Goal: Task Accomplishment & Management: Complete application form

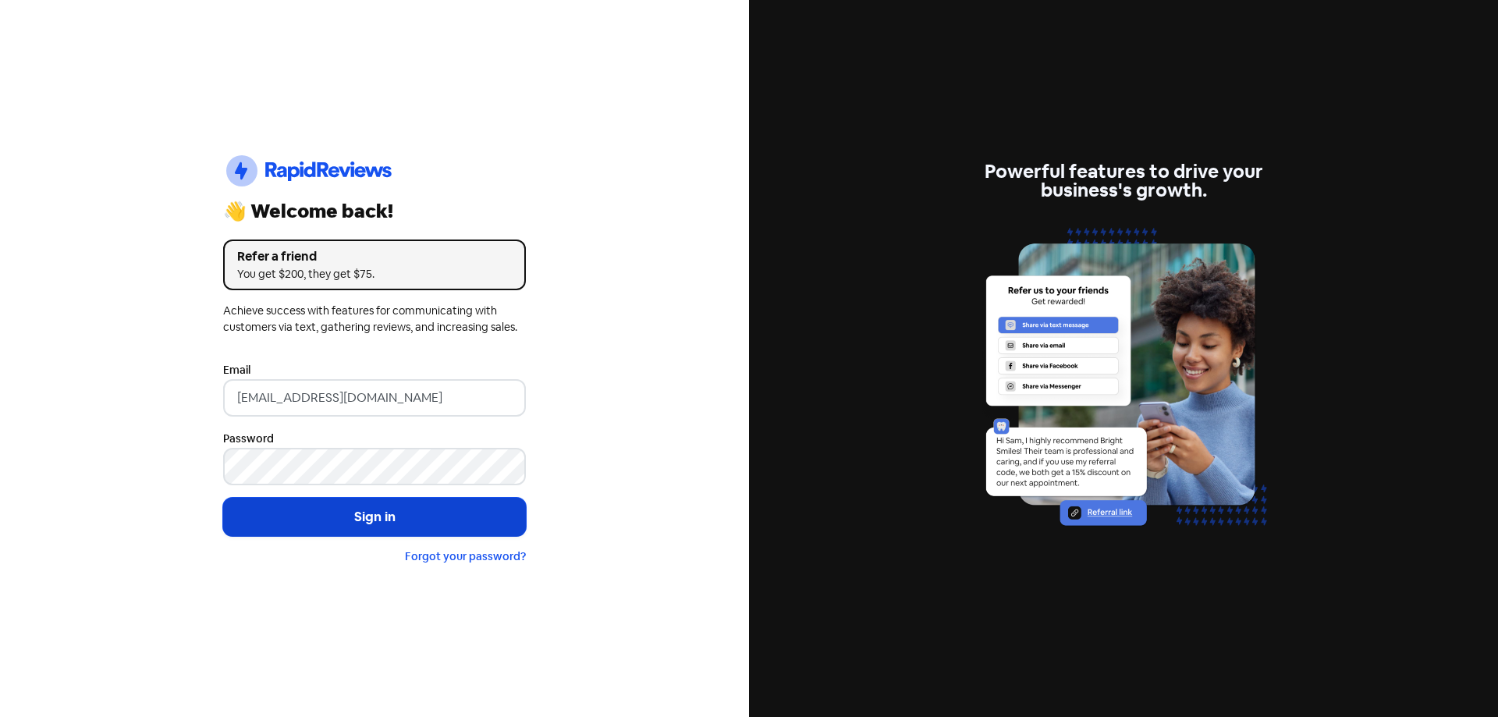
click at [354, 517] on button "Sign in" at bounding box center [374, 517] width 303 height 39
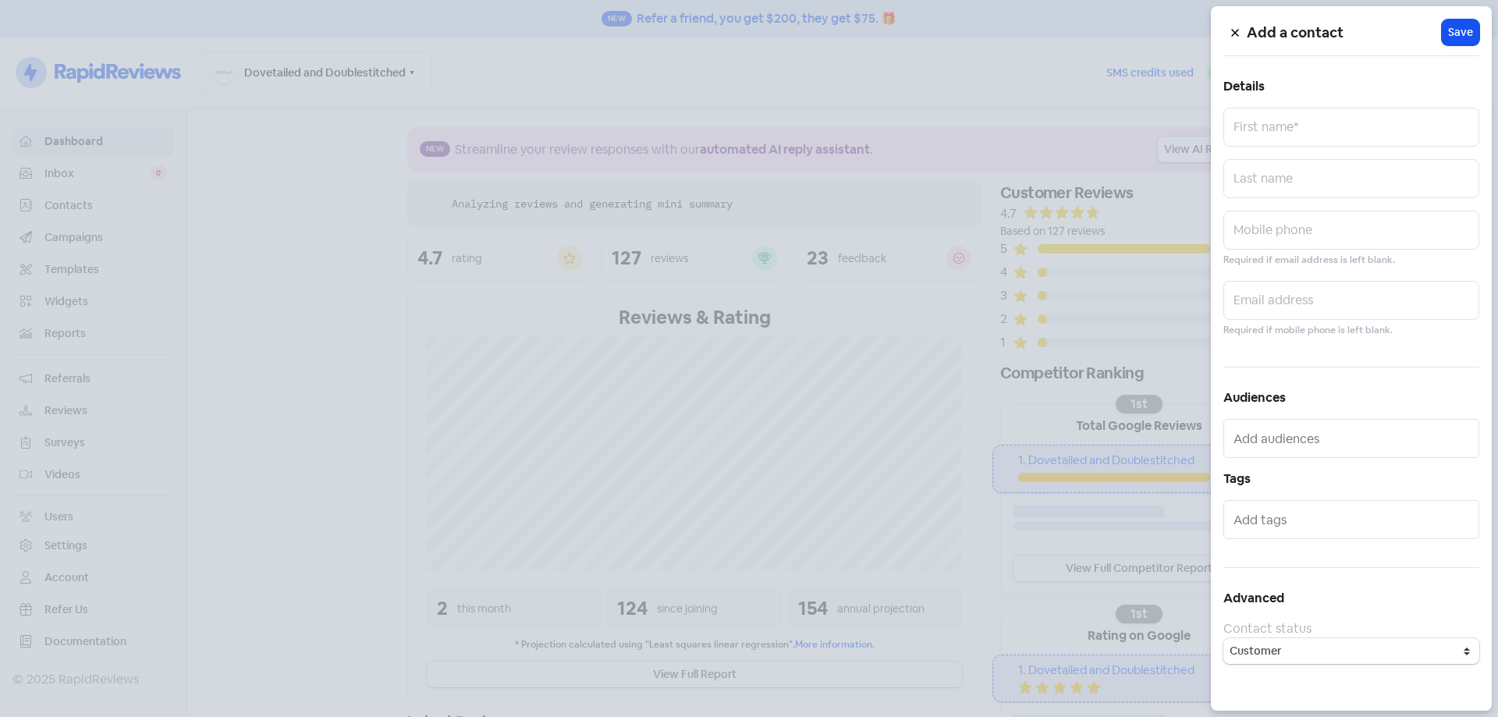
click at [1396, 105] on div "Add a contact Icon For Loading Save Details First name* Last name Mobile phone …" at bounding box center [1351, 358] width 281 height 705
click at [1375, 137] on input "text" at bounding box center [1352, 127] width 256 height 39
paste input "Pamela"
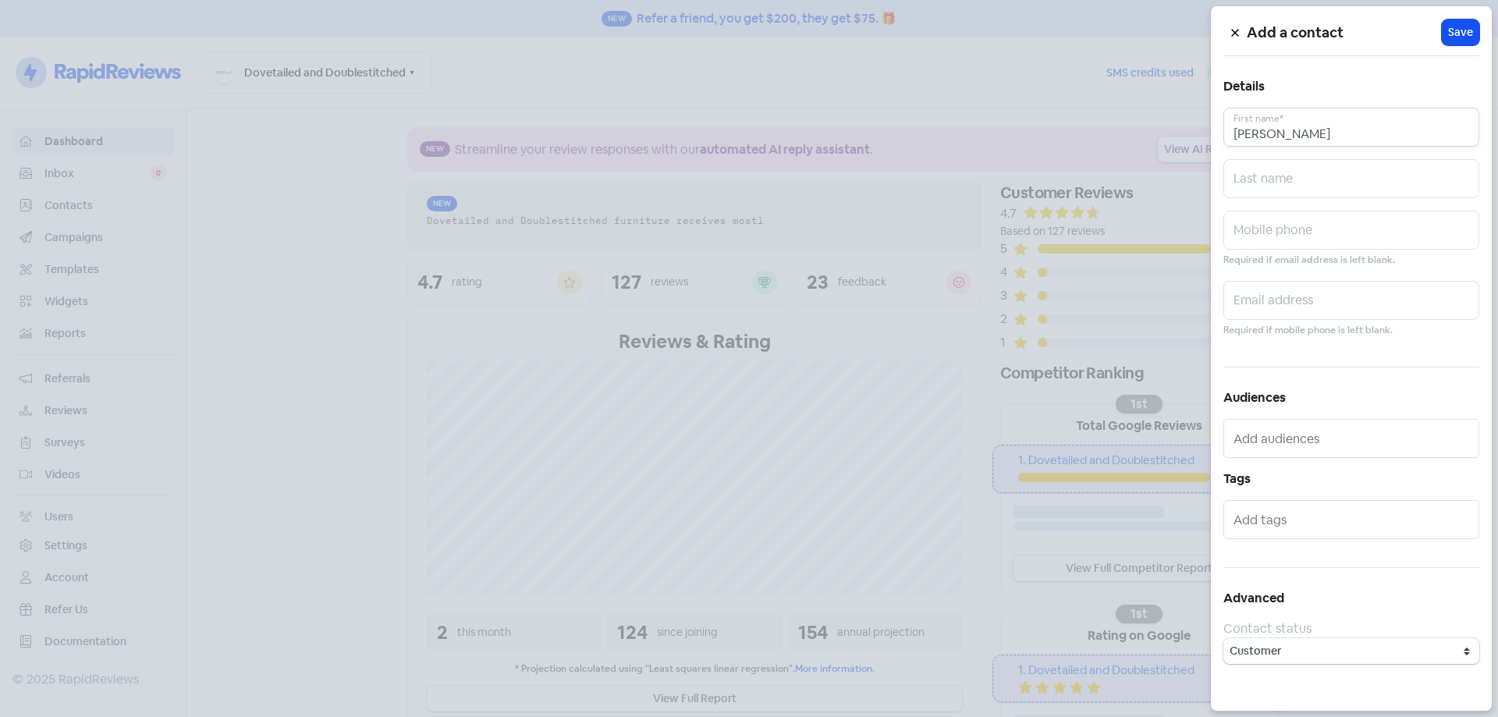
type input "Pamela"
click at [1325, 233] on input "text" at bounding box center [1352, 230] width 256 height 39
paste input "407001544"
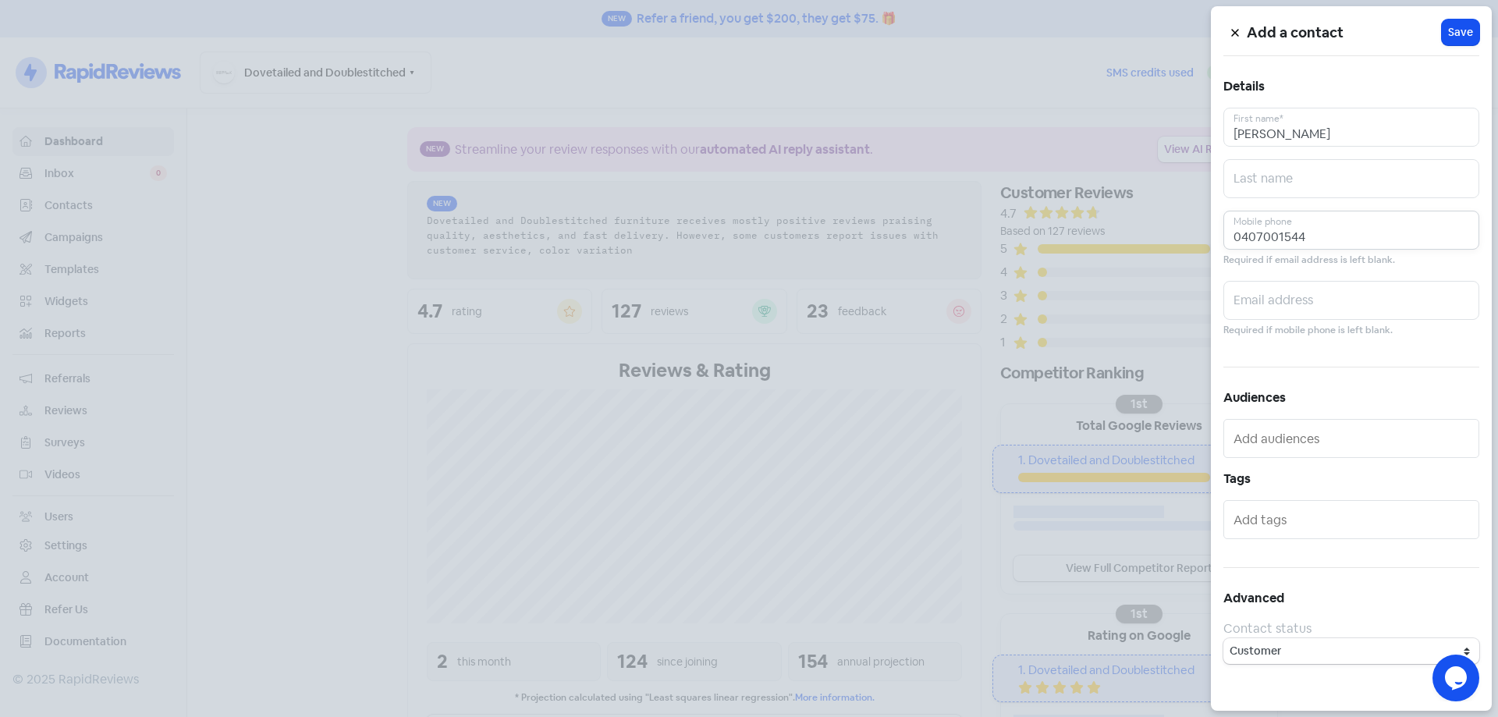
type input "0407001544"
click at [1291, 307] on input "text" at bounding box center [1352, 300] width 256 height 39
paste input "yoshikuhn1@gmail.com"
type input "yoshikuhn1@gmail.com"
click at [1461, 41] on button "Icon For Loading Save" at bounding box center [1460, 33] width 37 height 26
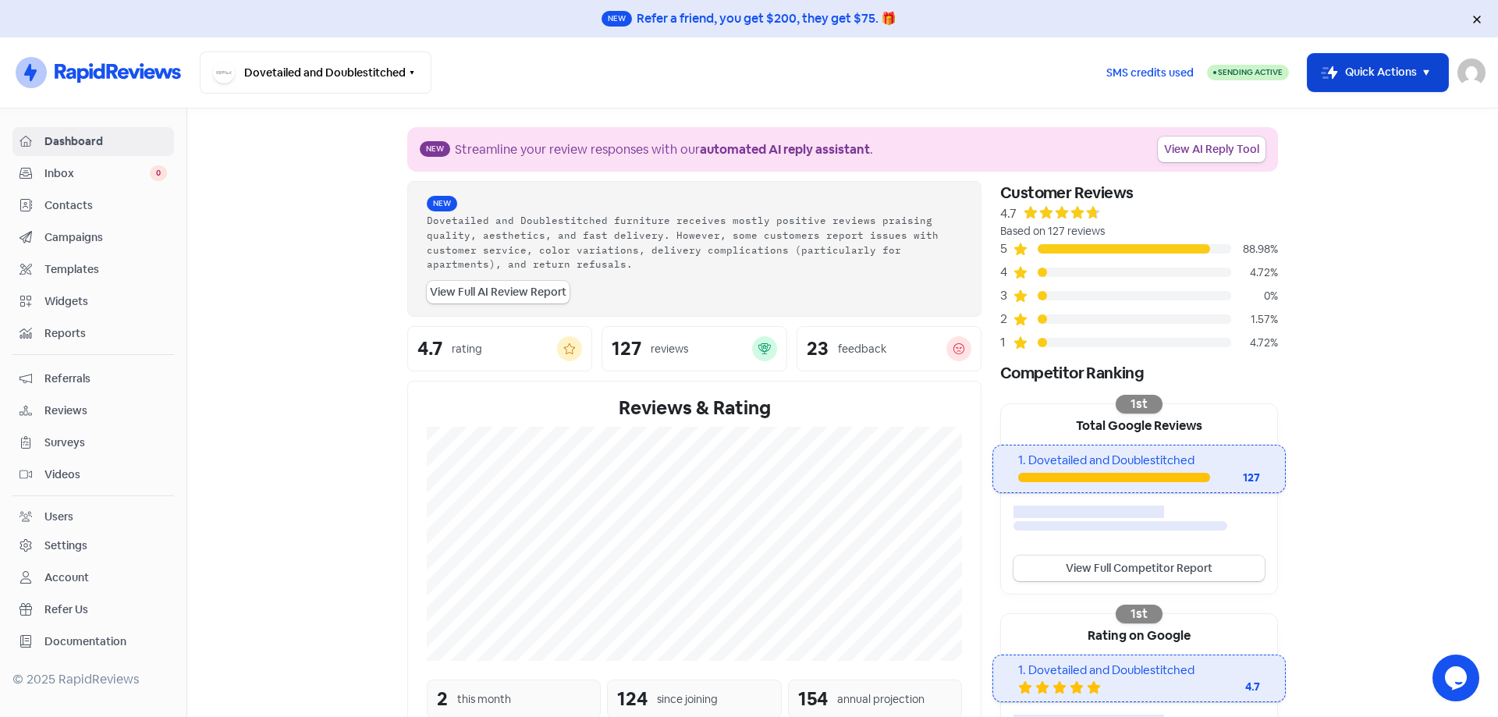
click at [1354, 82] on button "Icon For Thunder-move Quick Actions" at bounding box center [1378, 72] width 140 height 37
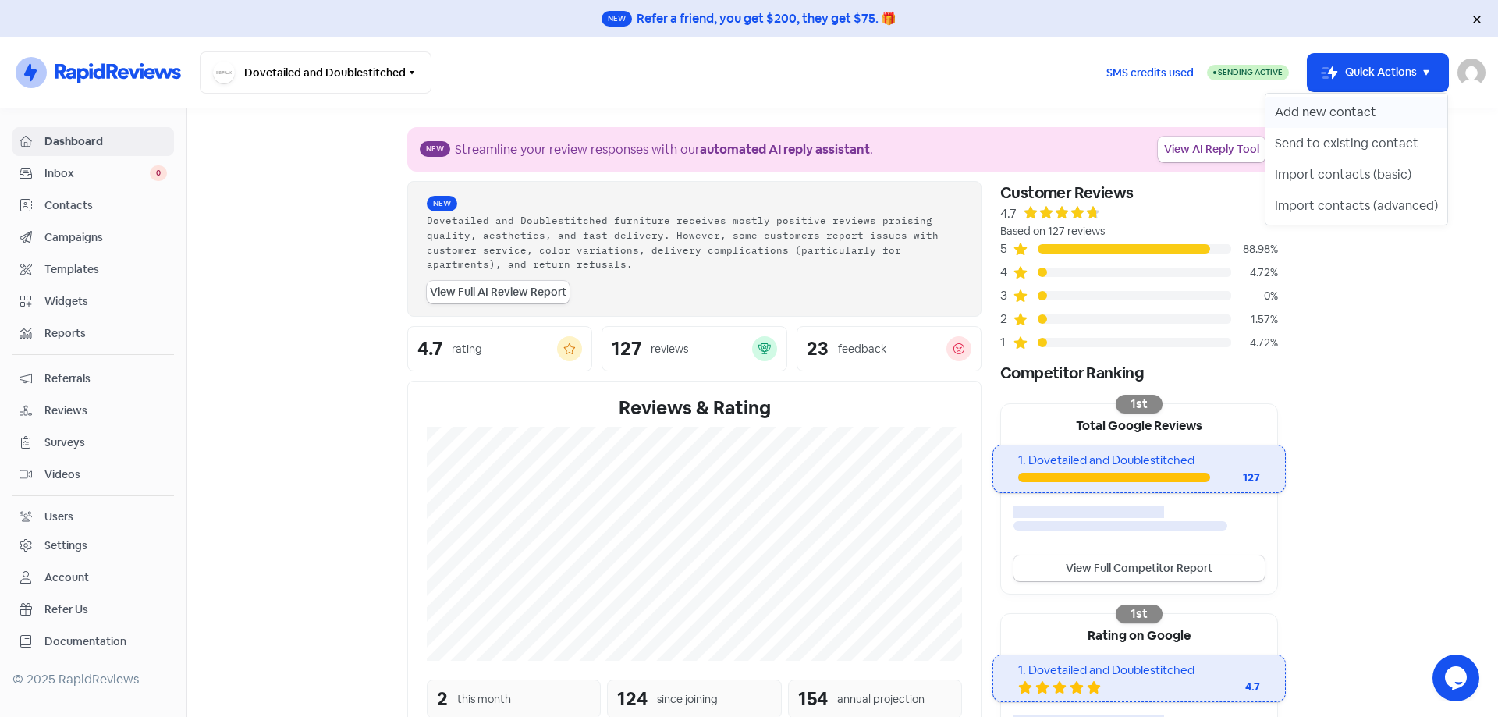
click at [1353, 111] on button "Add new contact" at bounding box center [1357, 112] width 182 height 31
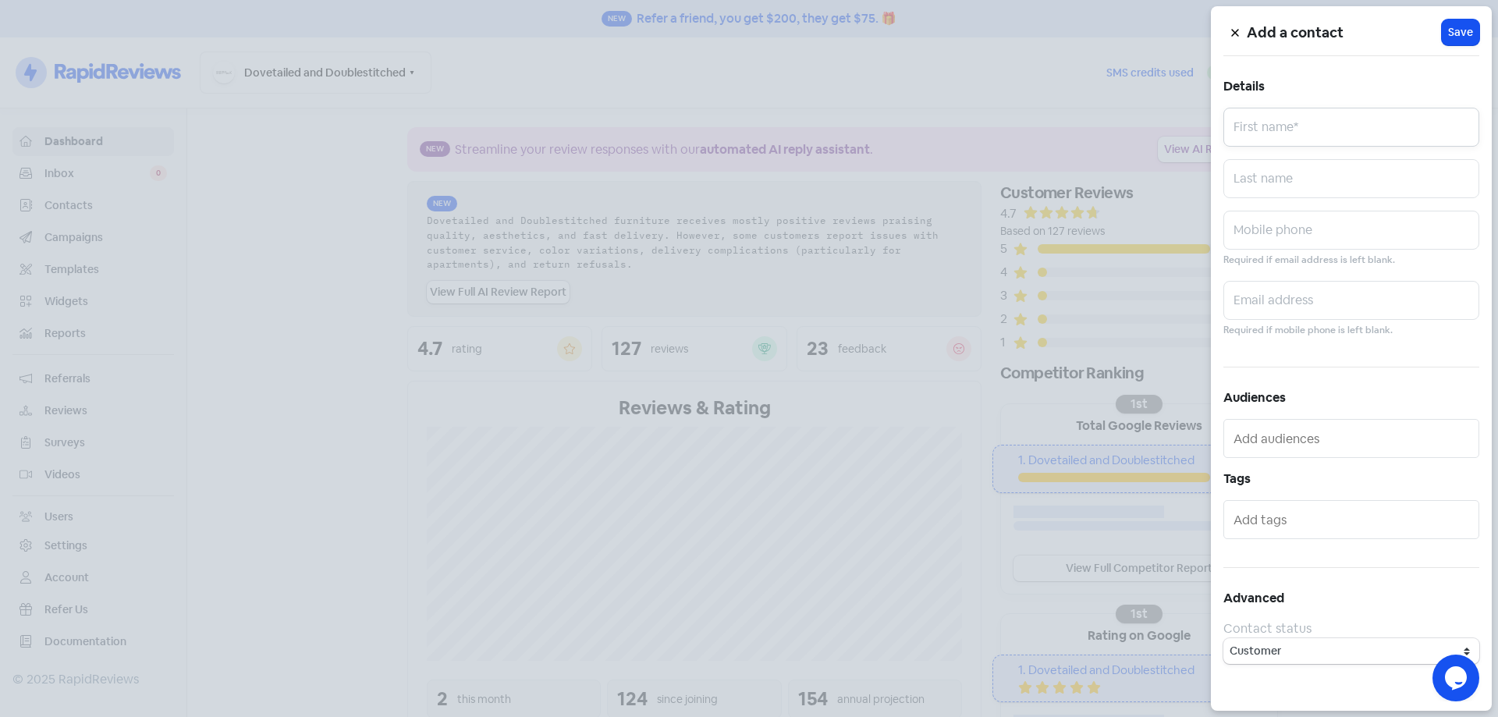
click at [1345, 122] on input "text" at bounding box center [1352, 127] width 256 height 39
paste input "Johanna"
type input "Johanna"
click at [1307, 231] on input "text" at bounding box center [1352, 230] width 256 height 39
paste input "0437953544"
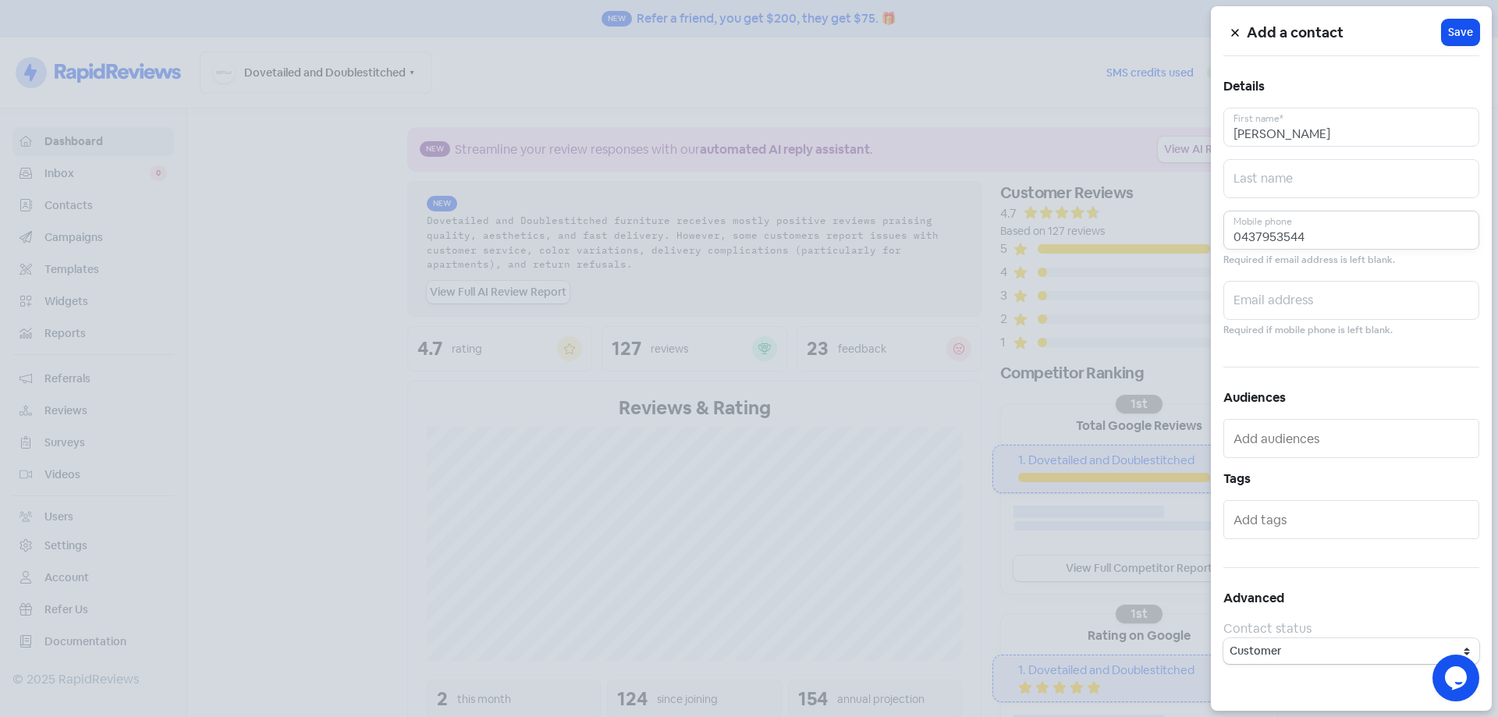
type input "0437953544"
click at [1343, 318] on input "text" at bounding box center [1352, 300] width 256 height 39
paste input "johannajellie@gmail.com"
type input "johannajellie@gmail.com"
click at [1452, 33] on span "Save" at bounding box center [1460, 32] width 25 height 16
